Goal: Transaction & Acquisition: Obtain resource

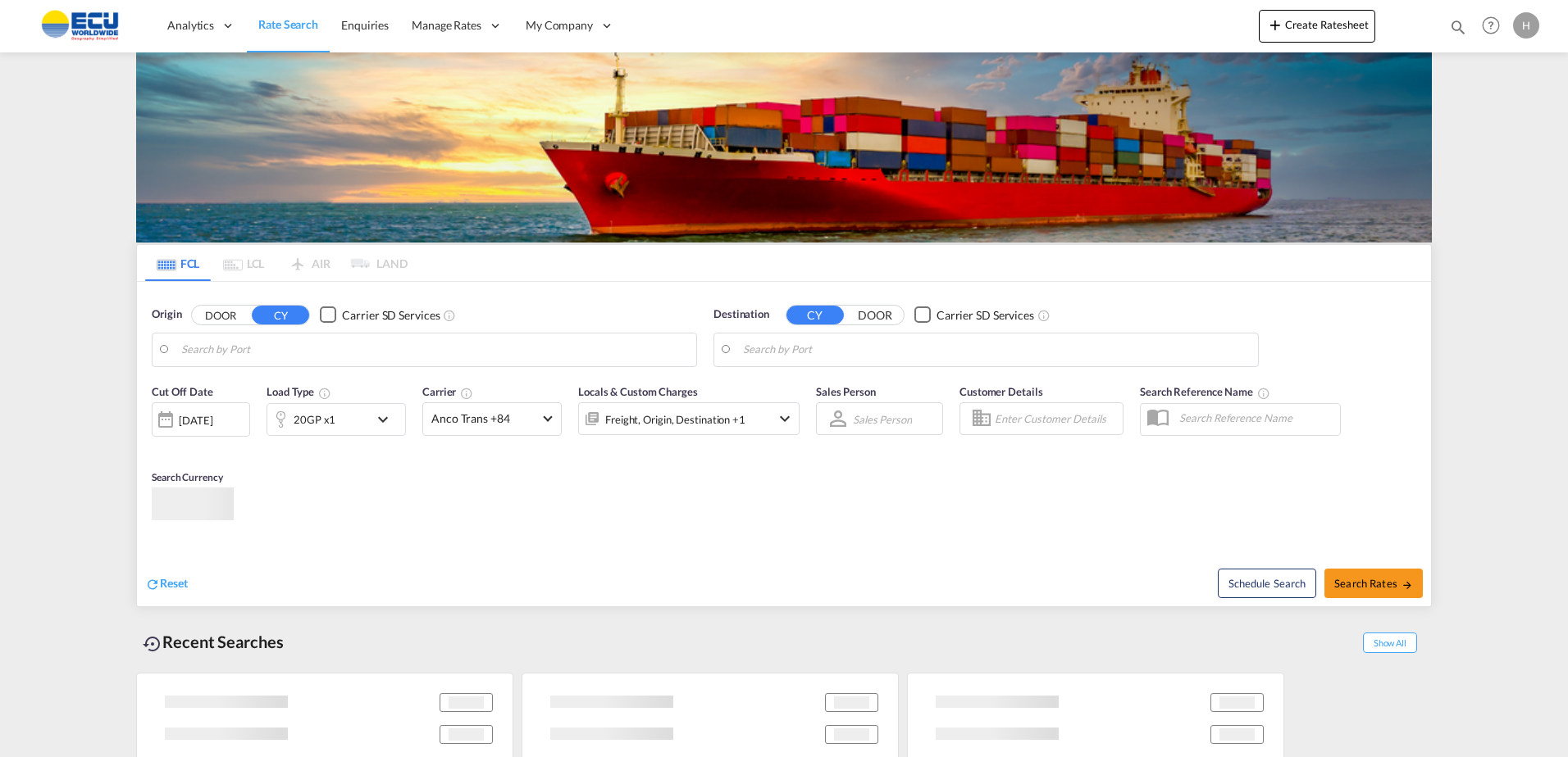
type input "Fos-[GEOGRAPHIC_DATA], [GEOGRAPHIC_DATA]"
type input "Conakry, GNCKY"
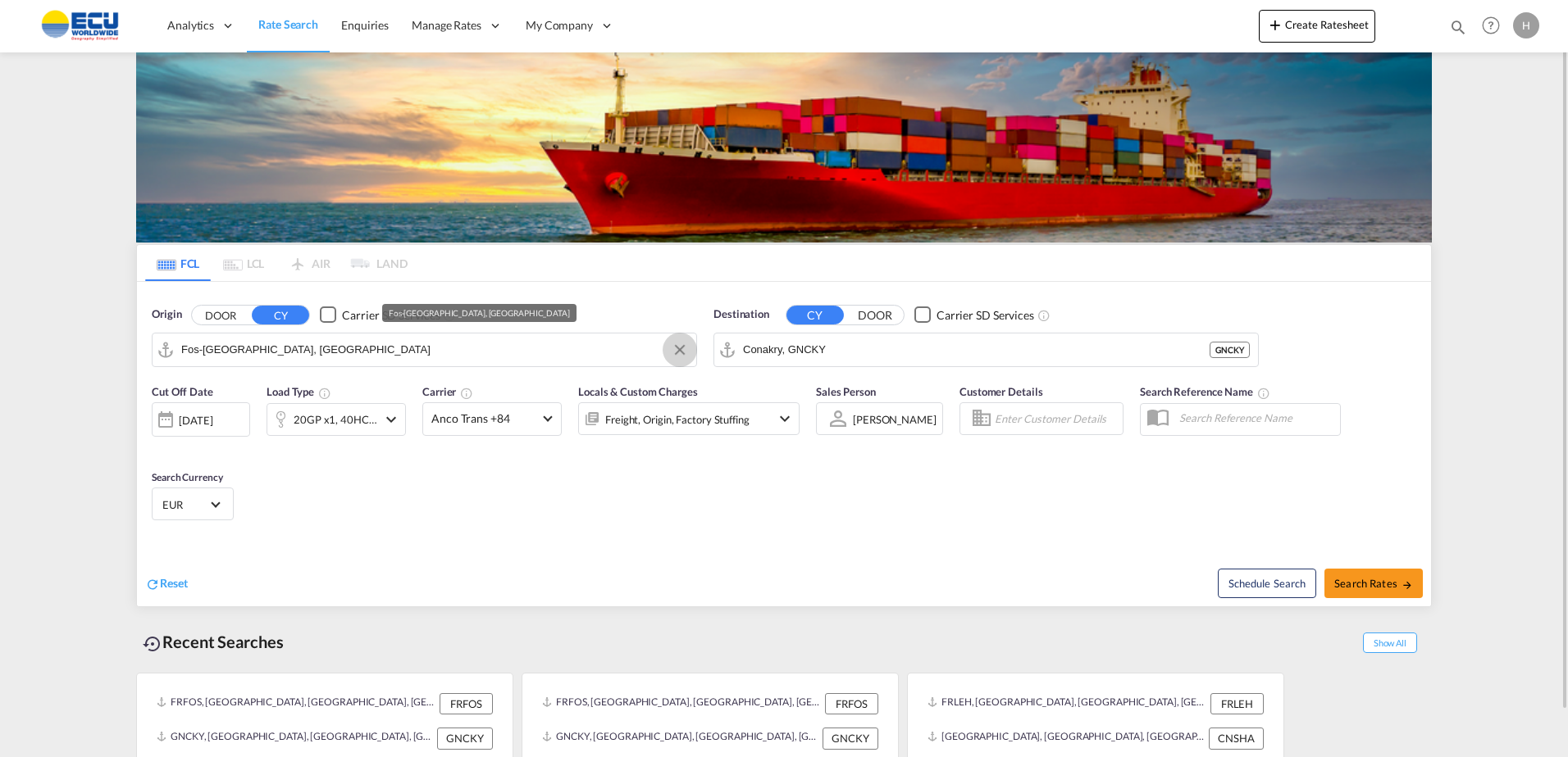
click at [677, 346] on button "Clear Input" at bounding box center [679, 349] width 24 height 24
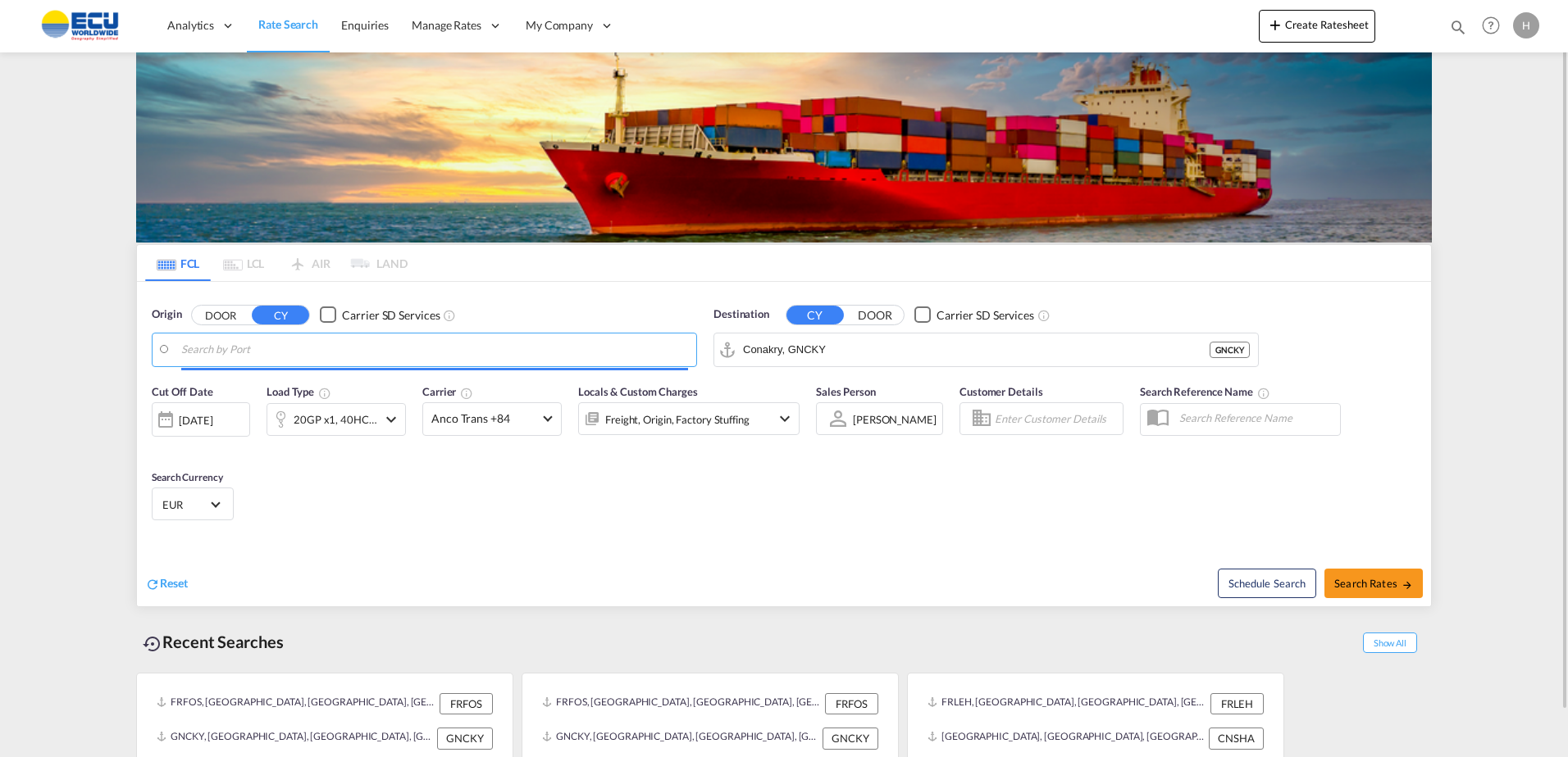
click at [639, 353] on input "Search by Port" at bounding box center [434, 349] width 506 height 24
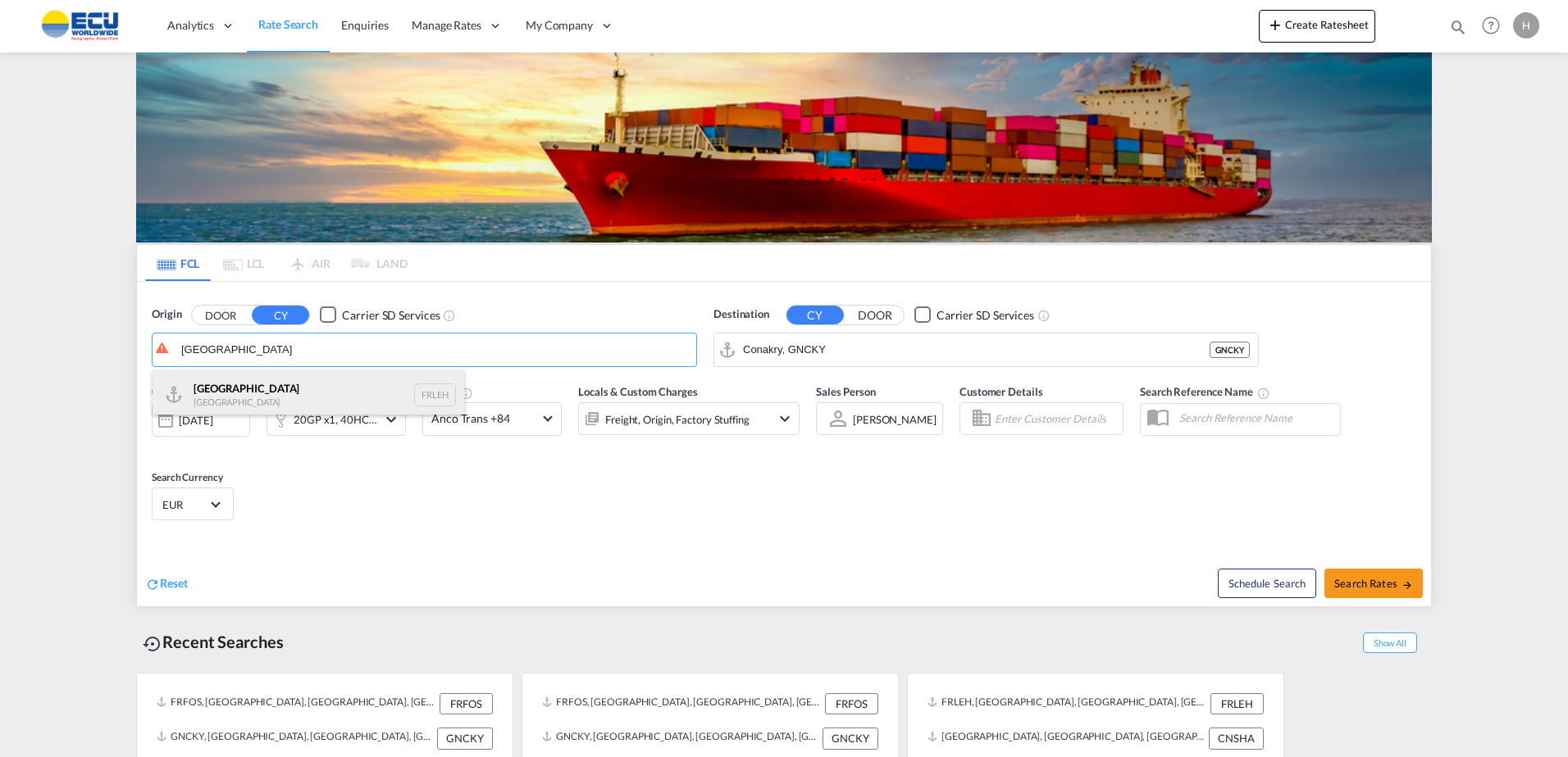
click at [222, 393] on div "Le Havre [GEOGRAPHIC_DATA] FRLEH" at bounding box center [308, 395] width 311 height 49
type input "[GEOGRAPHIC_DATA], [GEOGRAPHIC_DATA]"
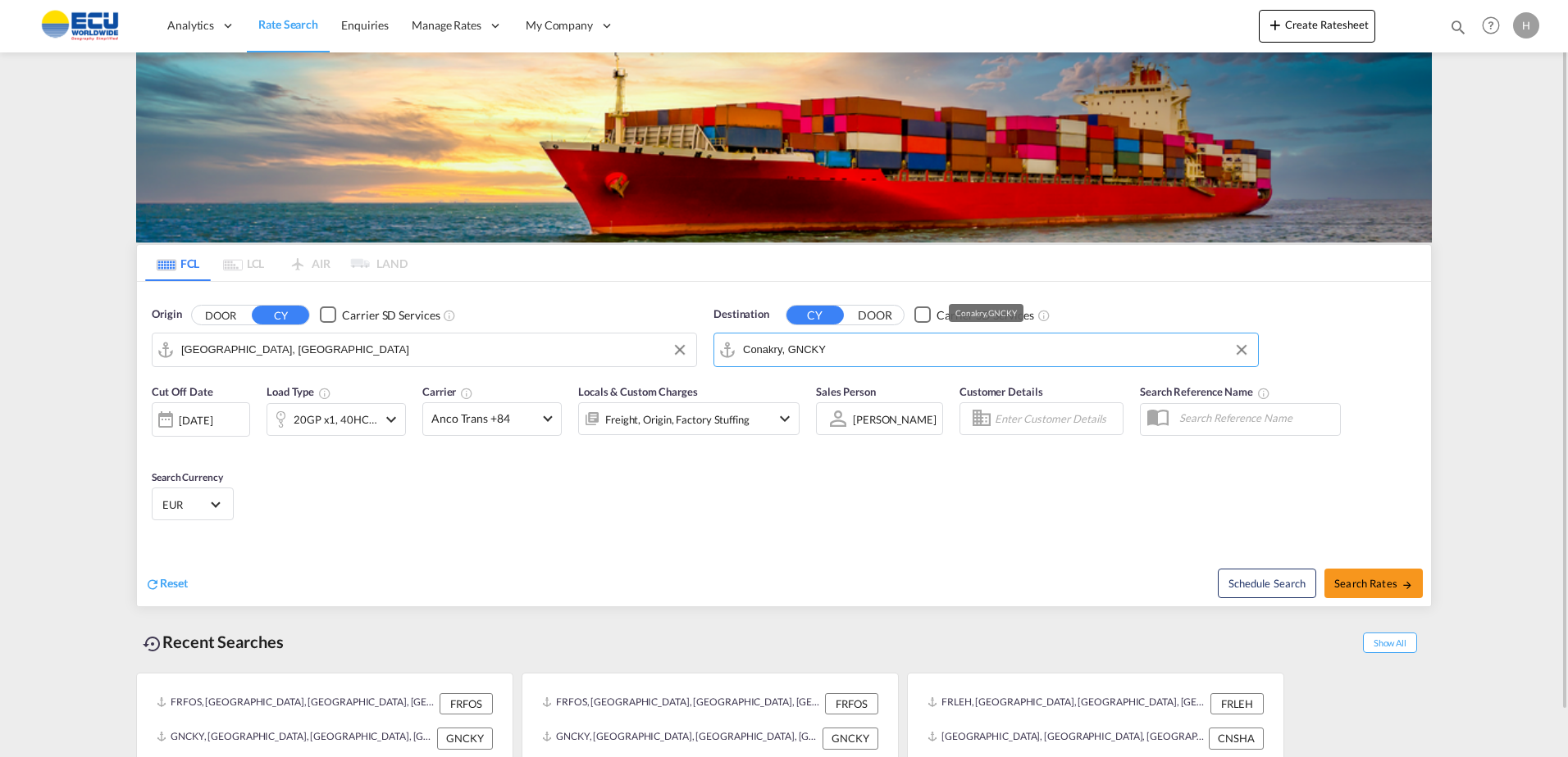
click at [851, 355] on input "Conakry, GNCKY" at bounding box center [996, 349] width 506 height 24
click at [1247, 351] on button "Clear Input" at bounding box center [1241, 349] width 24 height 24
click at [996, 336] on md-autocomplete "Conakry, GNCKY" at bounding box center [996, 349] width 506 height 28
click at [896, 348] on body "Analytics Reports Dashboard Rate Search Enquiries Manage Rates Contract Rates" at bounding box center [784, 378] width 1568 height 757
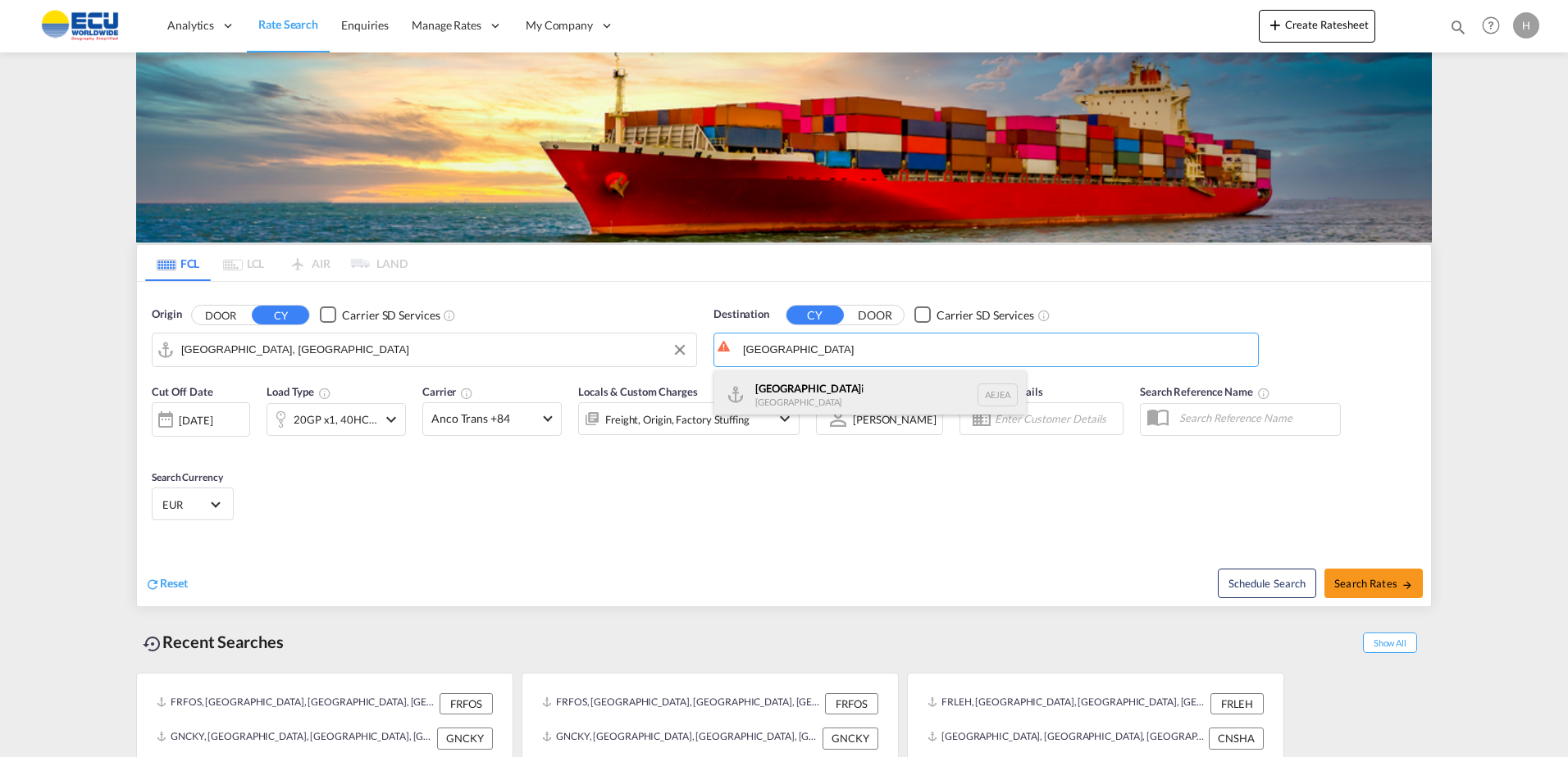
click at [821, 377] on div "[GEOGRAPHIC_DATA] [GEOGRAPHIC_DATA]" at bounding box center [869, 395] width 311 height 49
type input "[GEOGRAPHIC_DATA], [GEOGRAPHIC_DATA]"
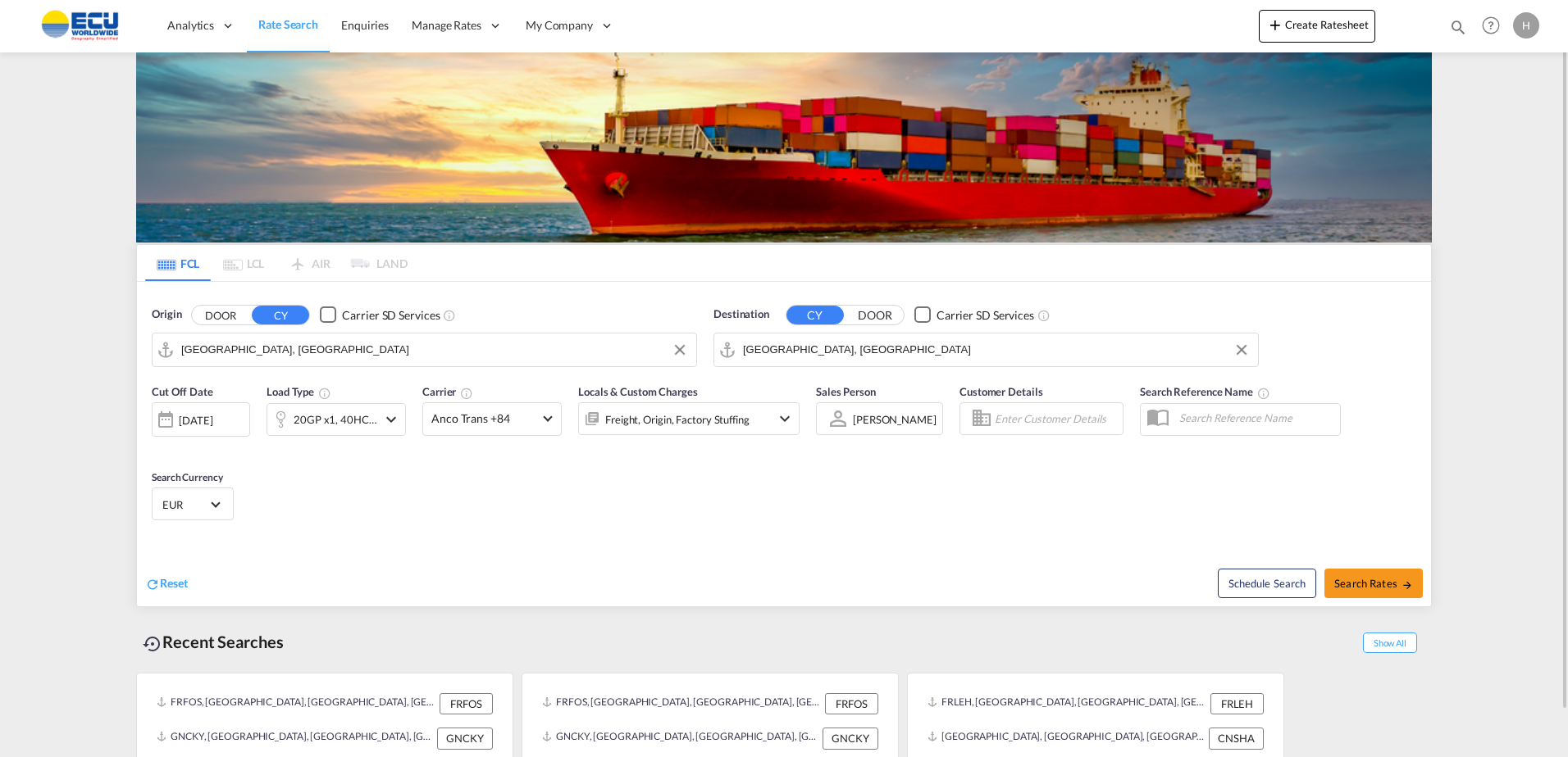
click at [389, 416] on md-icon "icon-chevron-down" at bounding box center [391, 420] width 20 height 20
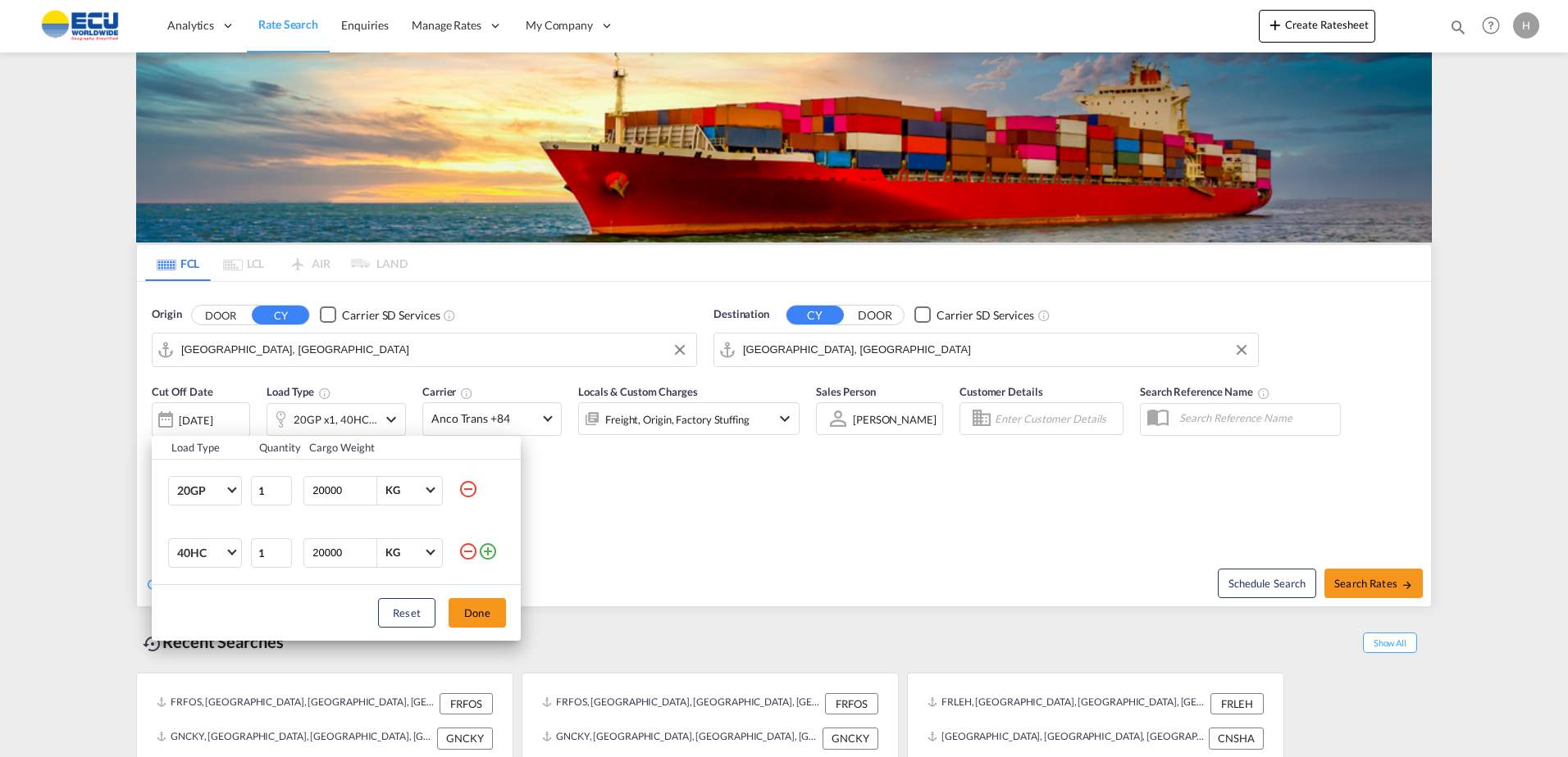
click at [472, 489] on md-icon "icon-minus-circle-outline" at bounding box center [469, 489] width 20 height 20
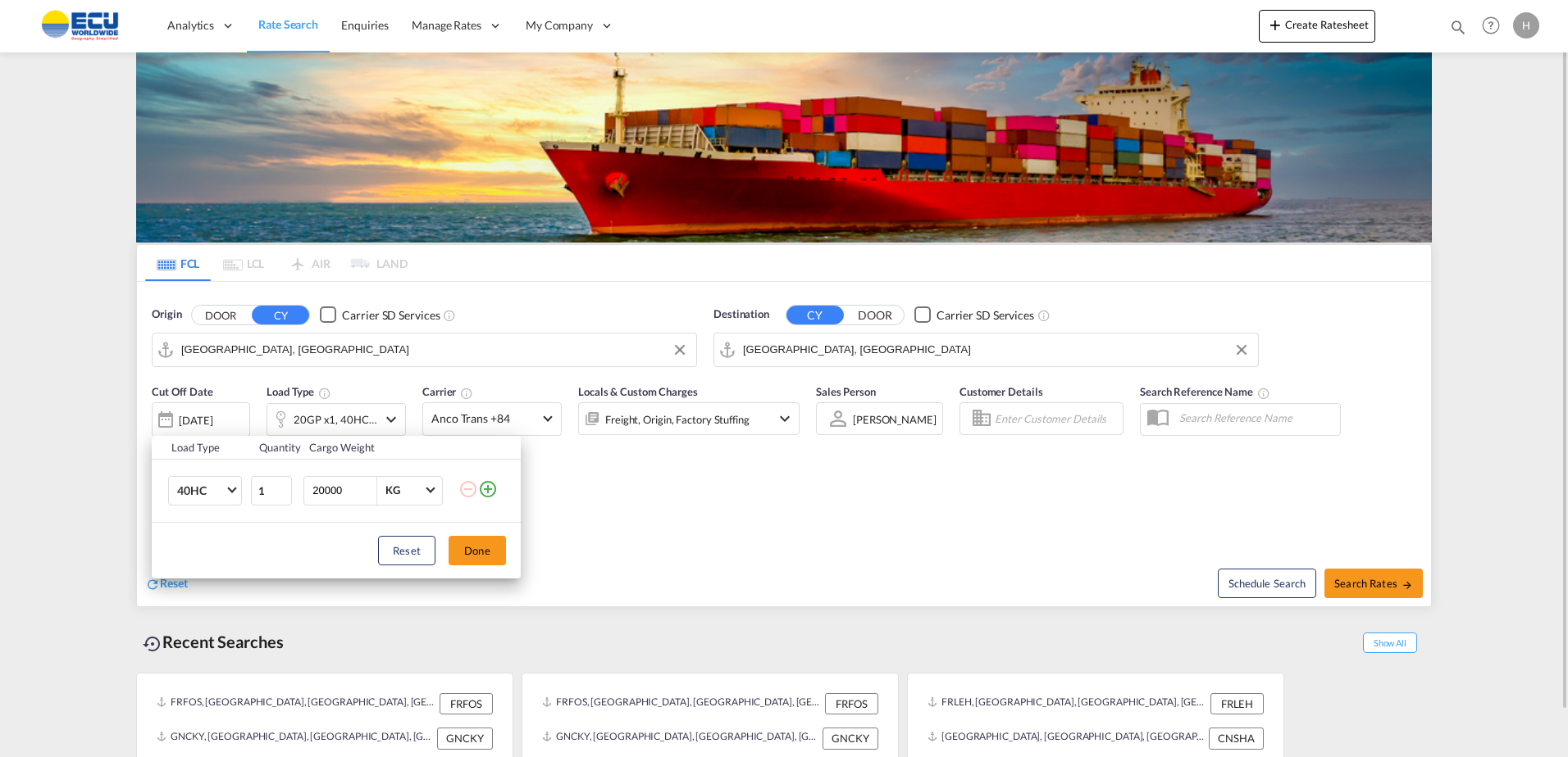
drag, startPoint x: 466, startPoint y: 549, endPoint x: 502, endPoint y: 549, distance: 36.0
click at [466, 549] on button "Done" at bounding box center [478, 550] width 58 height 30
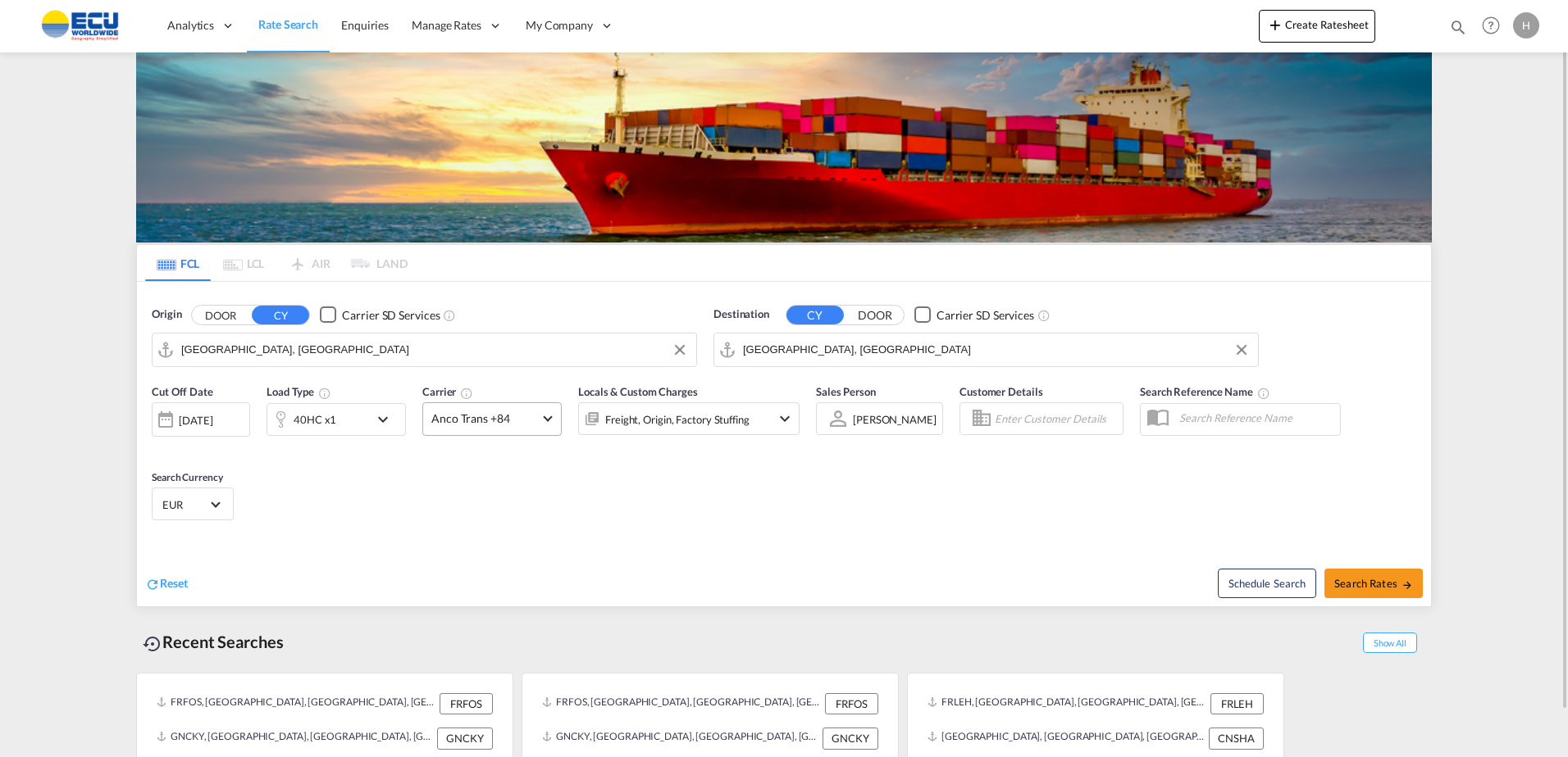
click at [546, 417] on span at bounding box center [547, 417] width 9 height 9
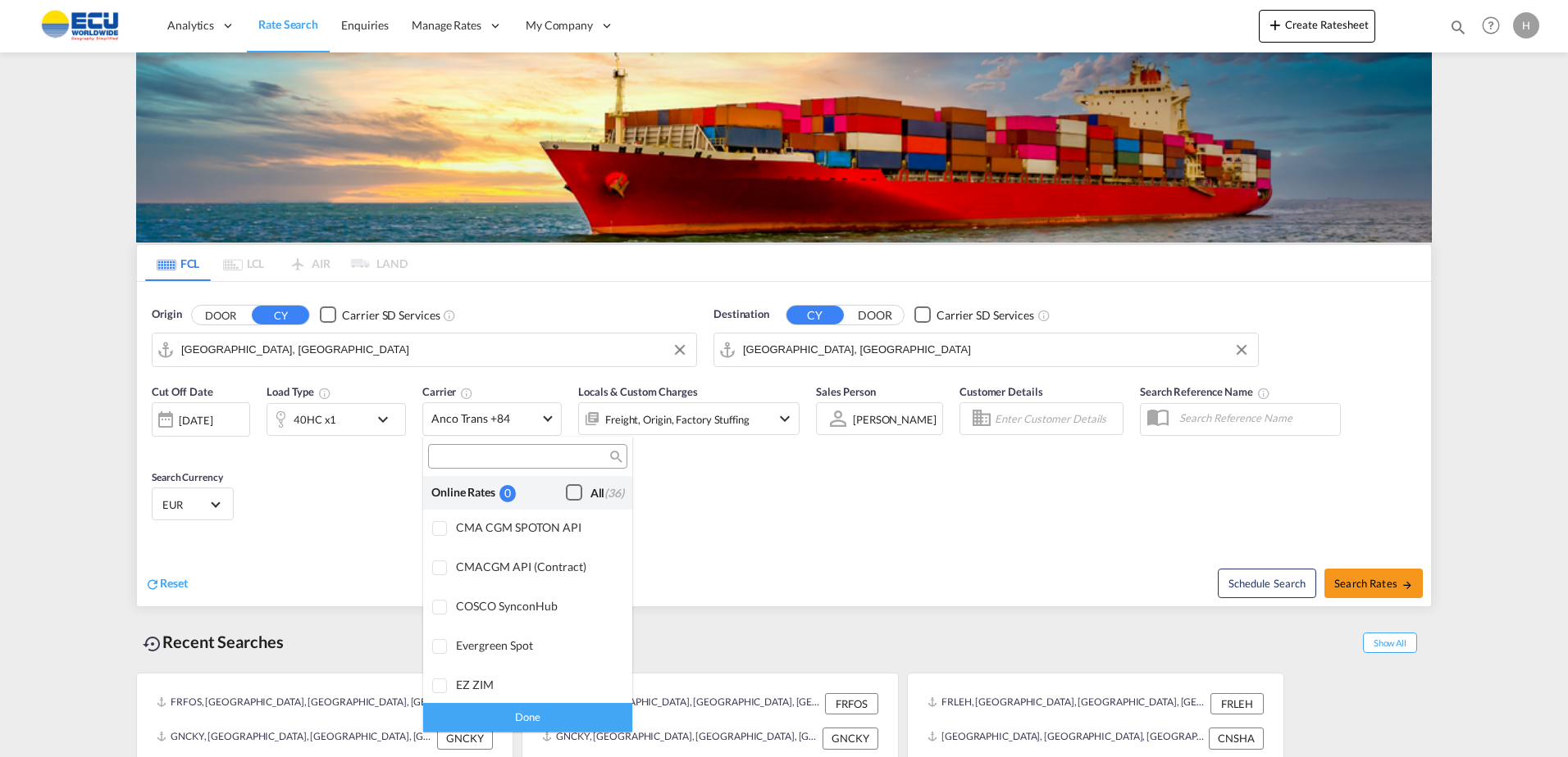
click at [566, 492] on div "Checkbox No Ink" at bounding box center [574, 493] width 16 height 16
click at [1368, 590] on md-backdrop at bounding box center [784, 378] width 1568 height 757
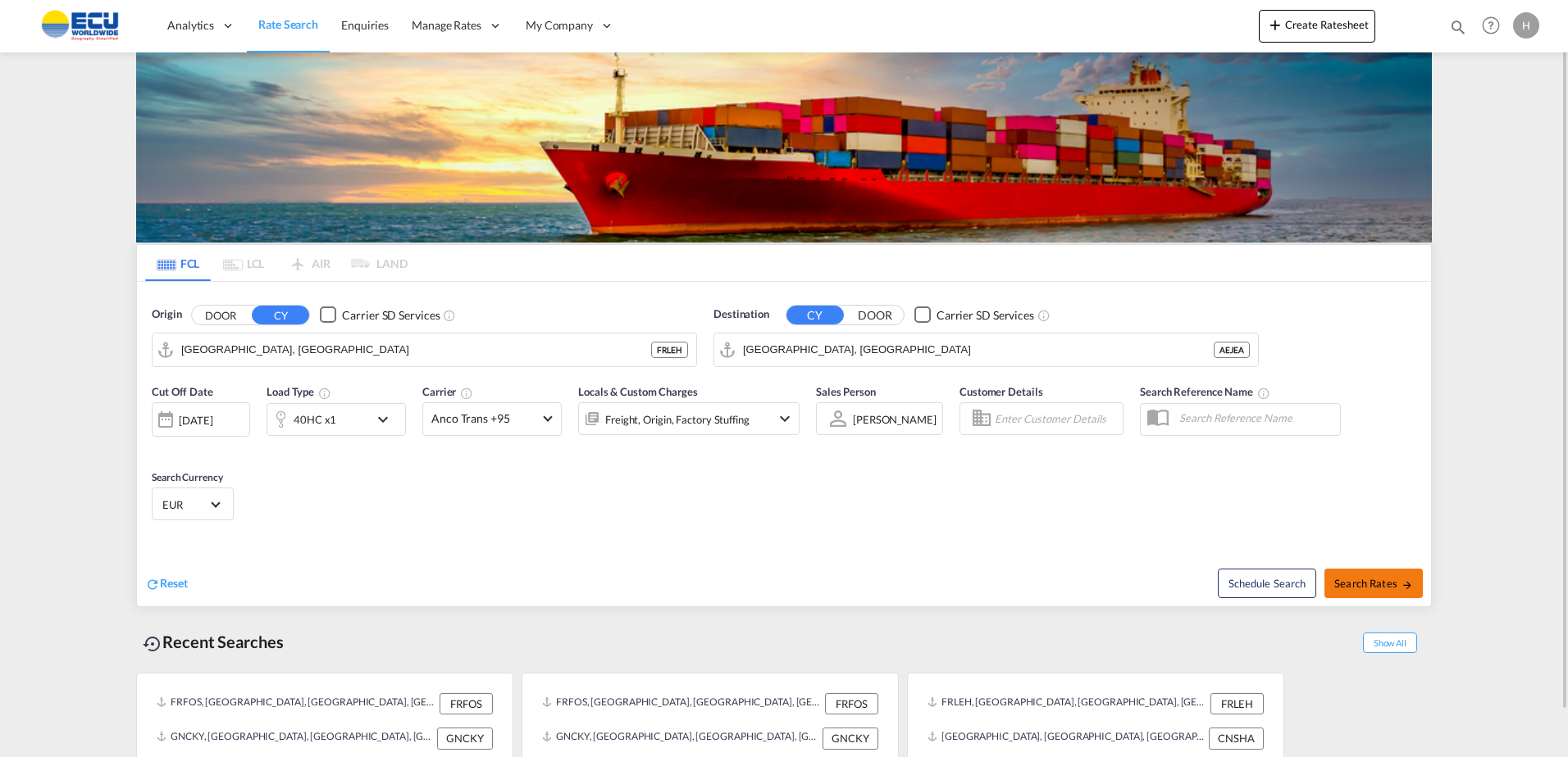
click at [1350, 578] on span "Search Rates" at bounding box center [1373, 583] width 79 height 14
type input "FRLEH to [GEOGRAPHIC_DATA] / [DATE]"
